Goal: Task Accomplishment & Management: Manage account settings

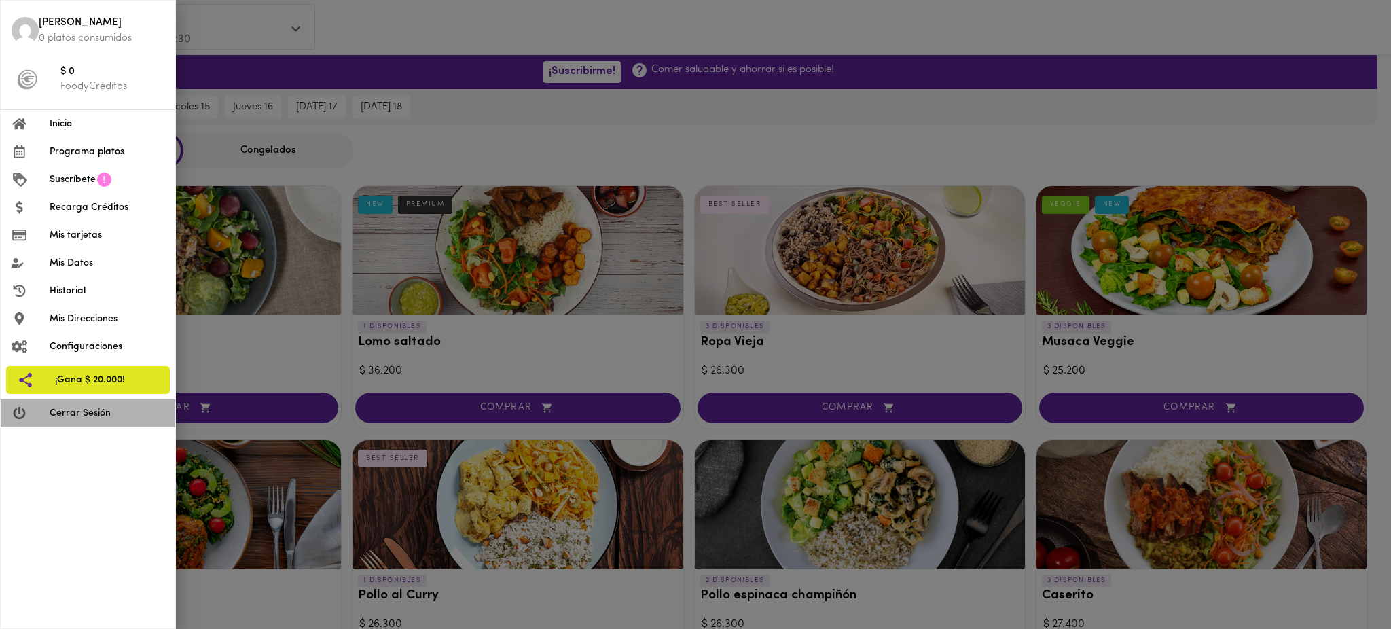
click at [126, 421] on li "Cerrar Sesión" at bounding box center [88, 413] width 175 height 28
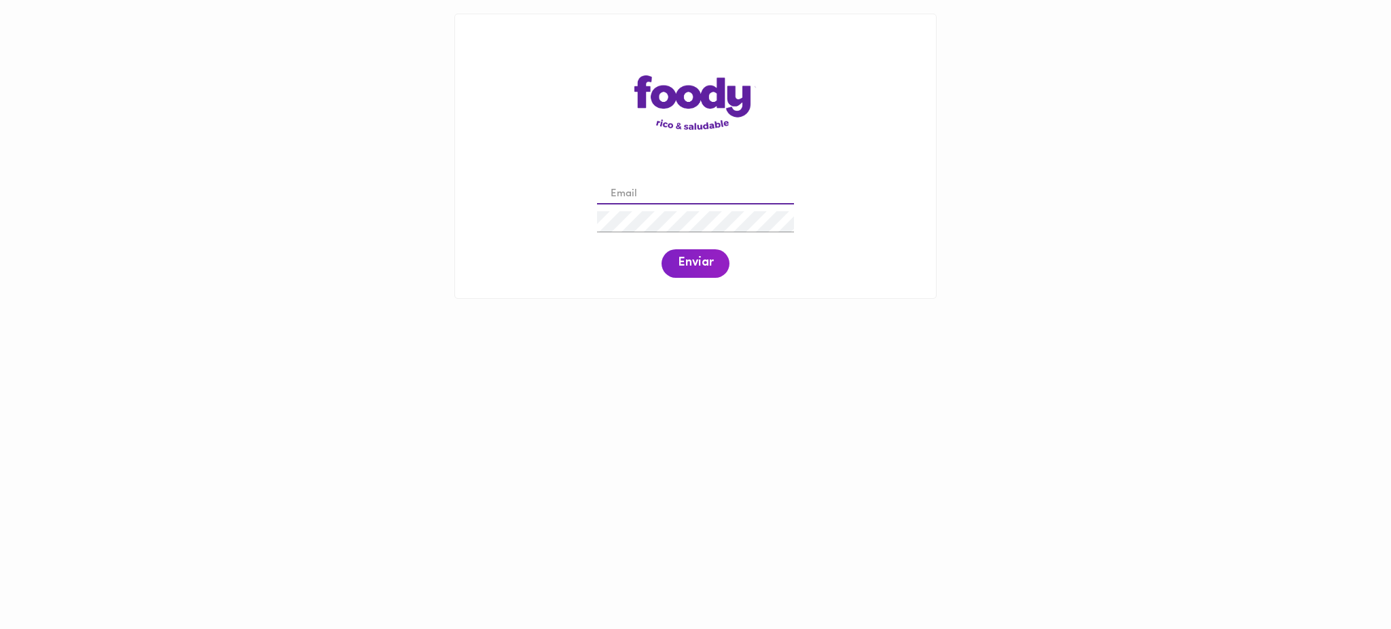
click at [704, 191] on input "email" at bounding box center [695, 194] width 197 height 21
paste input "maryc15450@gmail.com"
type input "maryc15450@gmail.com"
click at [688, 273] on button "Enviar" at bounding box center [696, 263] width 68 height 29
